Goal: Check status: Check status

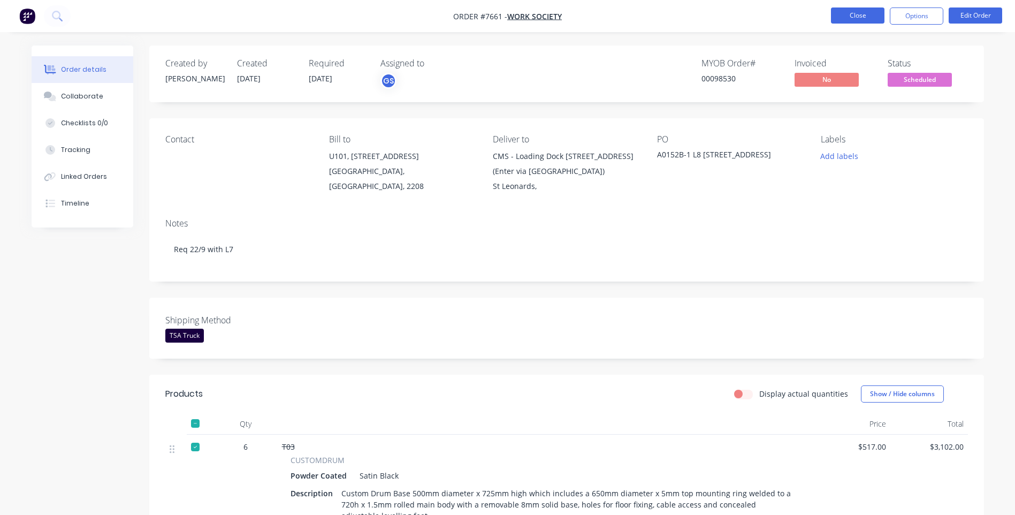
scroll to position [16, 0]
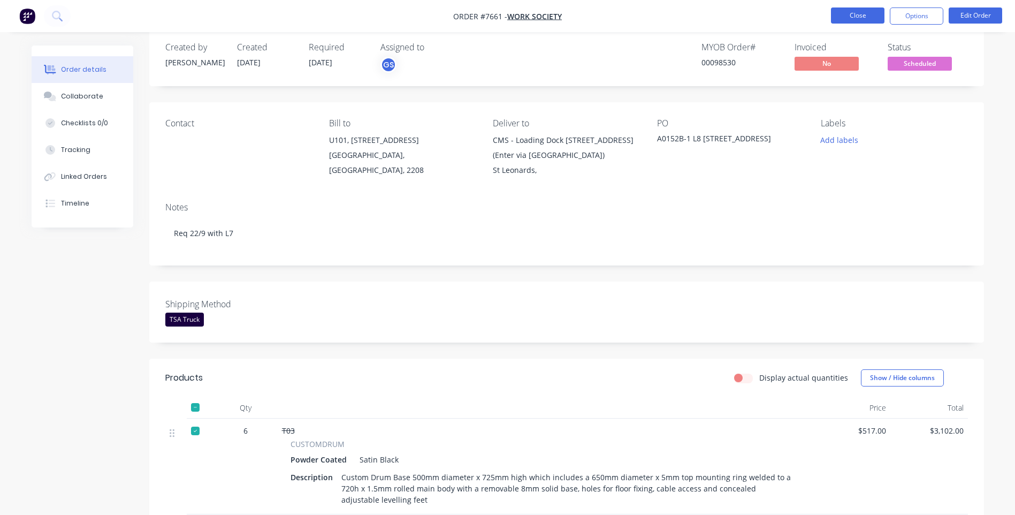
click at [836, 15] on button "Close" at bounding box center [858, 15] width 54 height 16
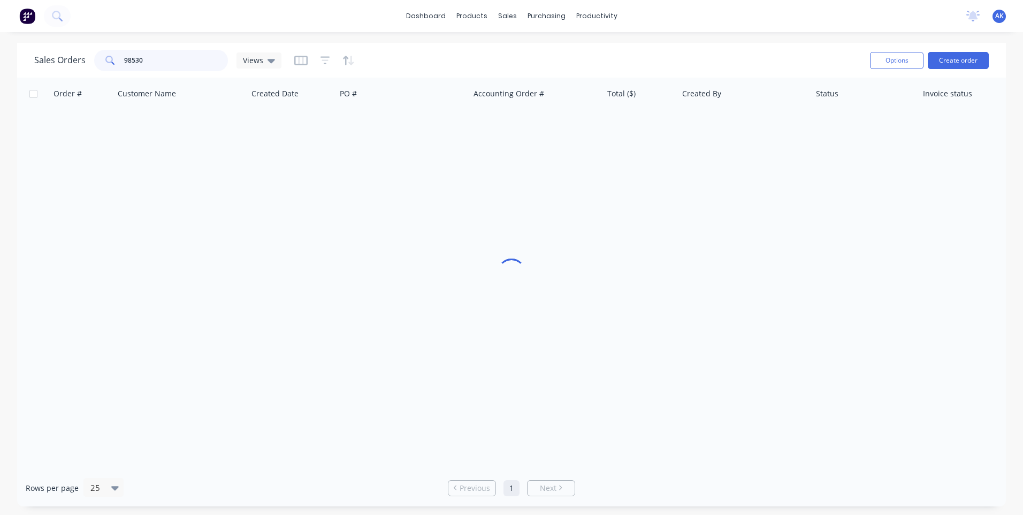
click at [157, 65] on input "98530" at bounding box center [176, 60] width 104 height 21
type input "98703"
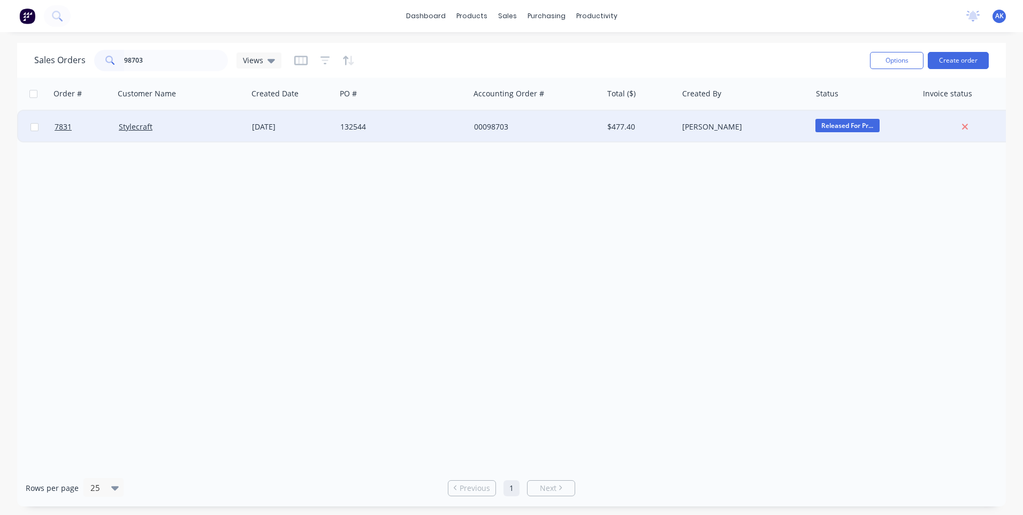
click at [495, 120] on div "00098703" at bounding box center [536, 127] width 133 height 32
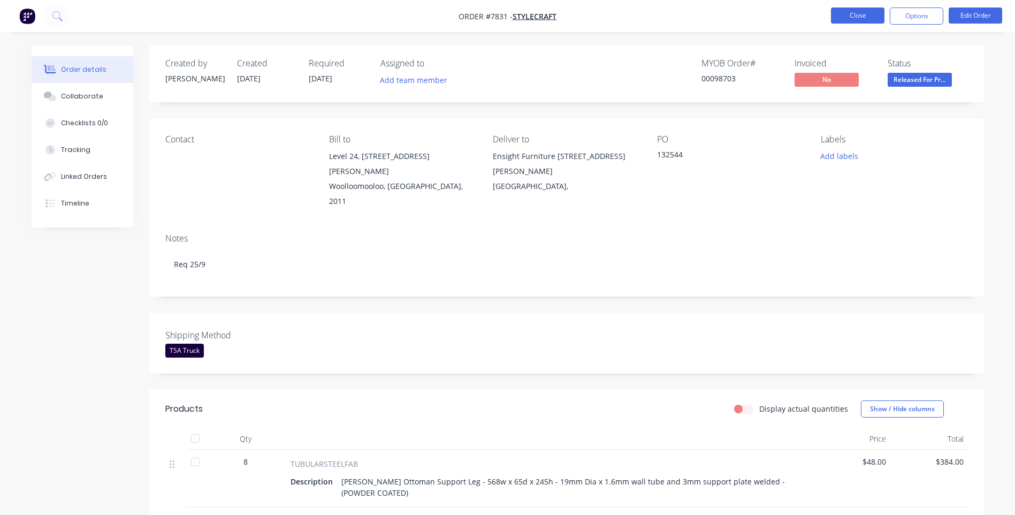
click at [835, 14] on button "Close" at bounding box center [858, 15] width 54 height 16
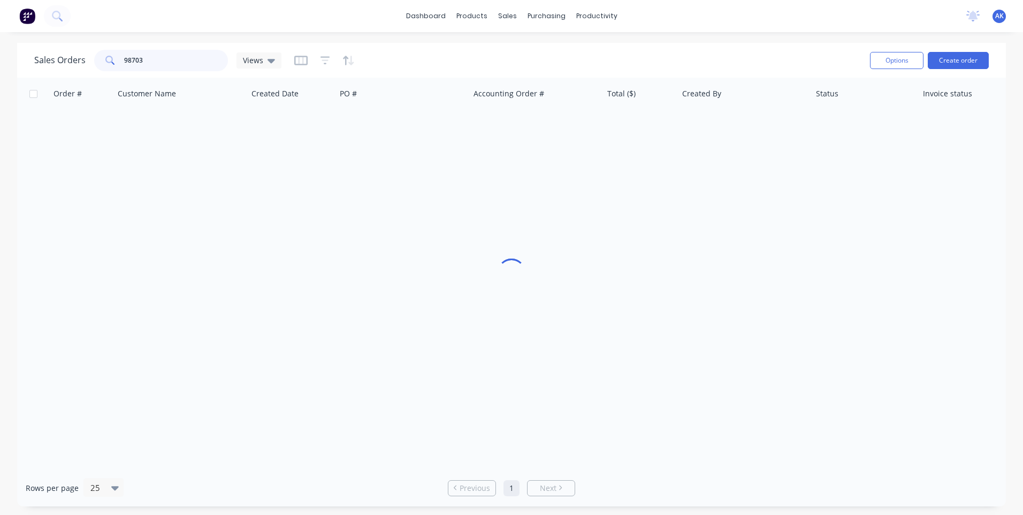
click at [159, 54] on input "98703" at bounding box center [176, 60] width 104 height 21
type input "98713"
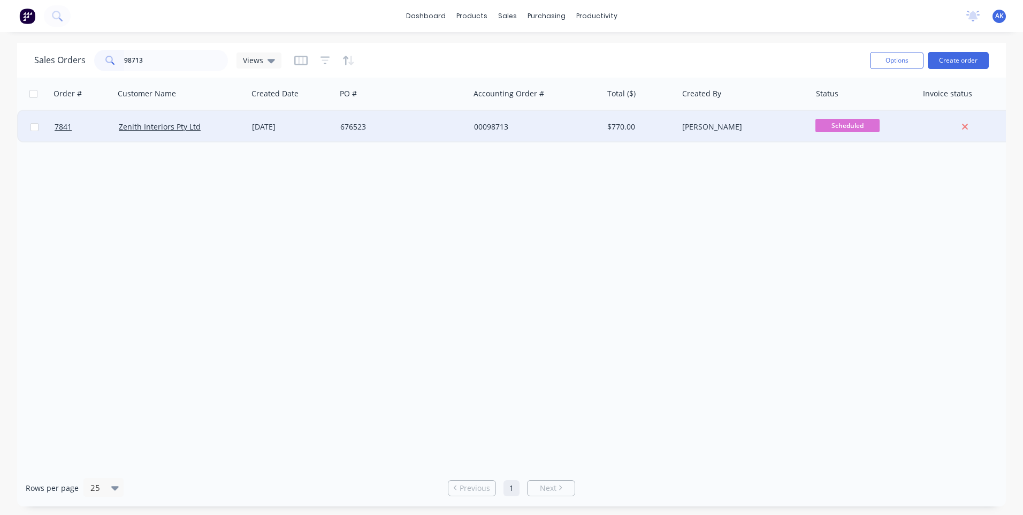
click at [287, 121] on div "[DATE]" at bounding box center [292, 126] width 80 height 11
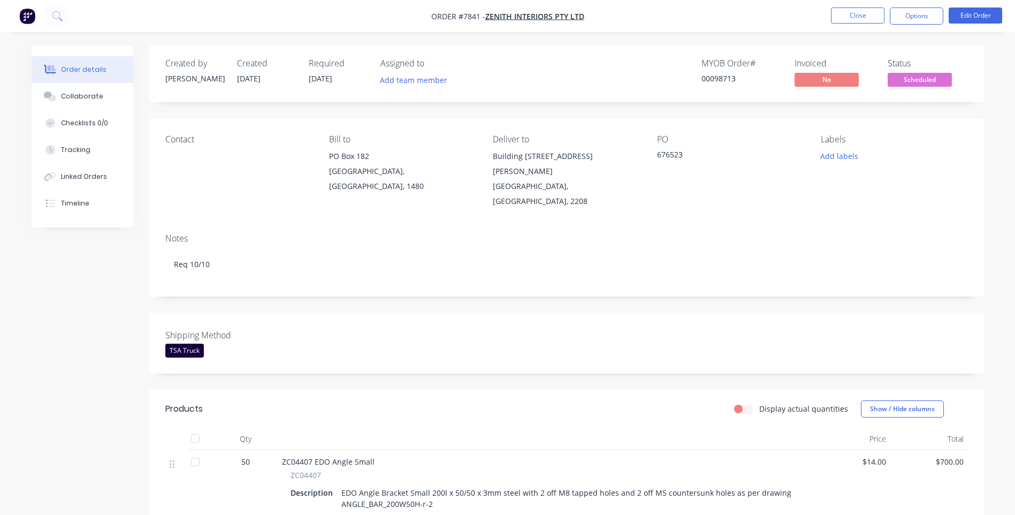
click at [916, 81] on span "Scheduled" at bounding box center [920, 79] width 64 height 13
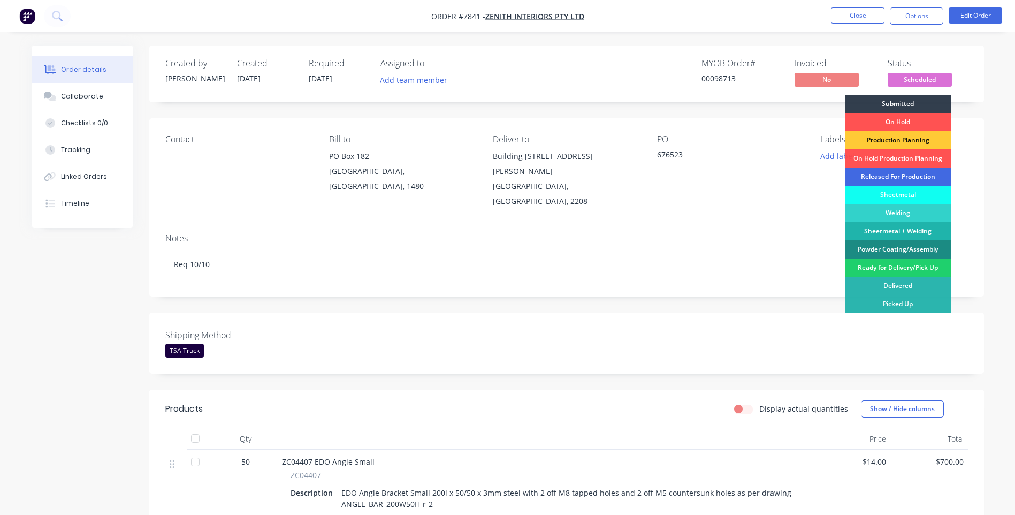
click at [904, 172] on div "Released For Production" at bounding box center [898, 176] width 106 height 18
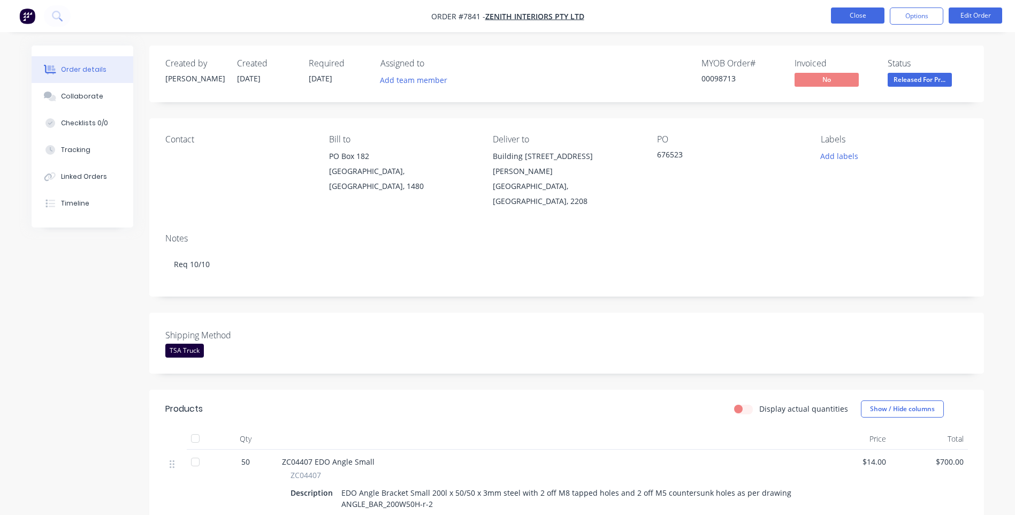
click at [849, 22] on button "Close" at bounding box center [858, 15] width 54 height 16
